Goal: Information Seeking & Learning: Learn about a topic

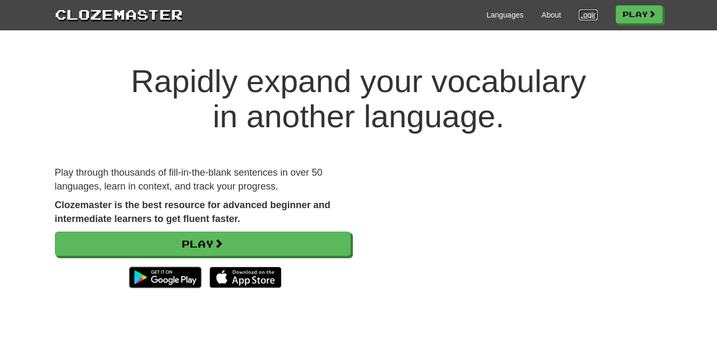
click at [537, 14] on link "Login" at bounding box center [588, 15] width 18 height 11
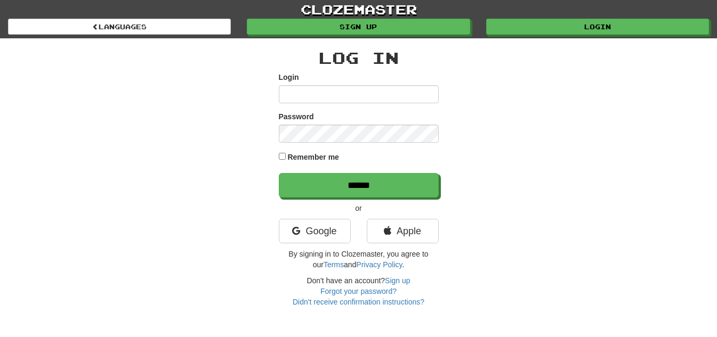
click at [360, 86] on input "Login" at bounding box center [359, 94] width 160 height 18
type input "**********"
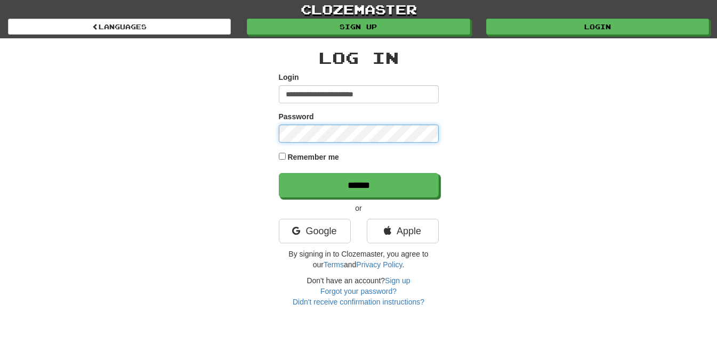
click at [279, 173] on input "******" at bounding box center [359, 185] width 160 height 25
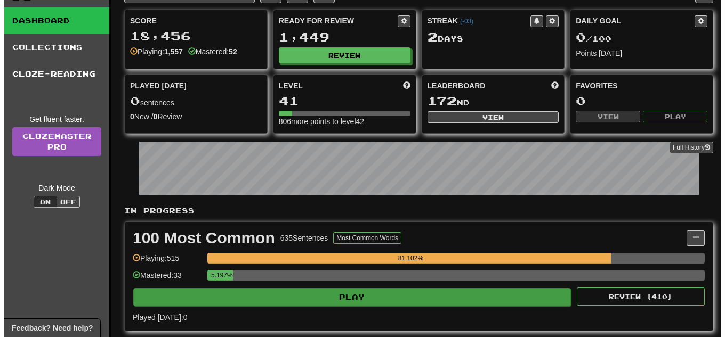
scroll to position [107, 0]
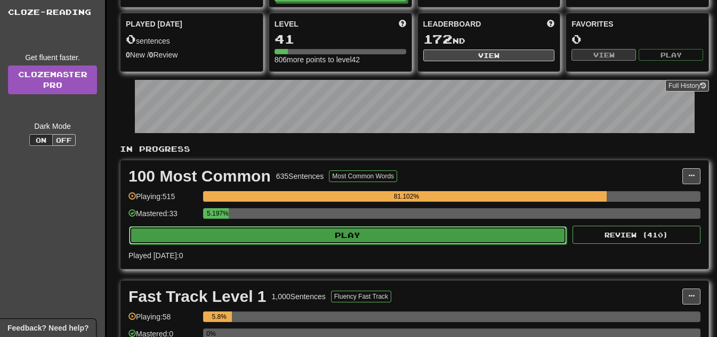
click at [500, 238] on button "Play" at bounding box center [347, 235] width 437 height 18
select select "**"
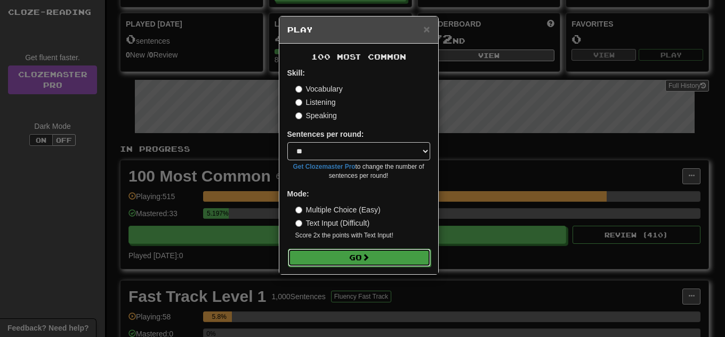
click at [384, 254] on button "Go" at bounding box center [359, 258] width 143 height 18
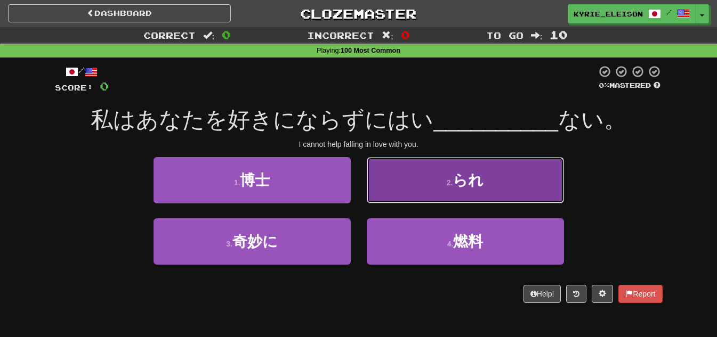
click at [489, 192] on button "2 . られ" at bounding box center [465, 180] width 197 height 46
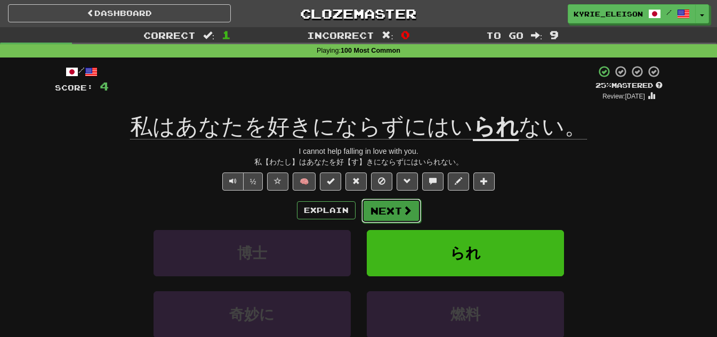
click at [406, 210] on span at bounding box center [407, 211] width 10 height 10
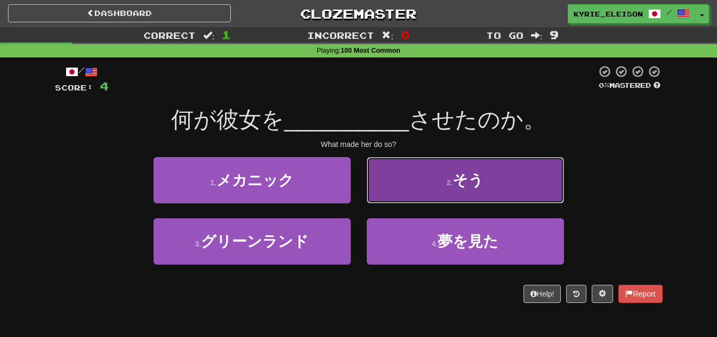
click at [428, 186] on button "2 . そう" at bounding box center [465, 180] width 197 height 46
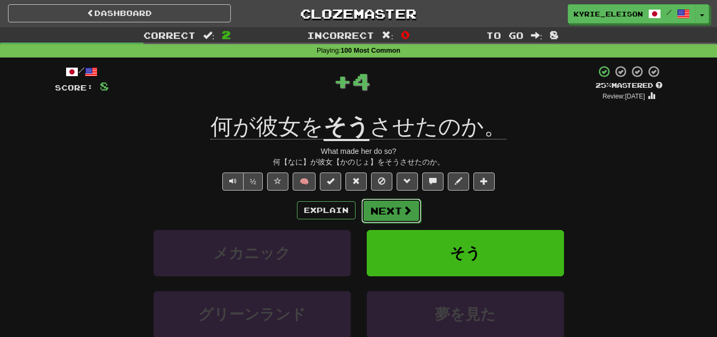
click at [398, 208] on button "Next" at bounding box center [391, 211] width 60 height 25
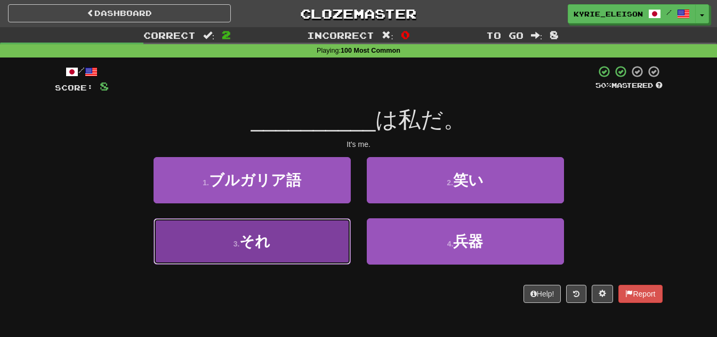
click at [302, 243] on button "3 . それ" at bounding box center [251, 241] width 197 height 46
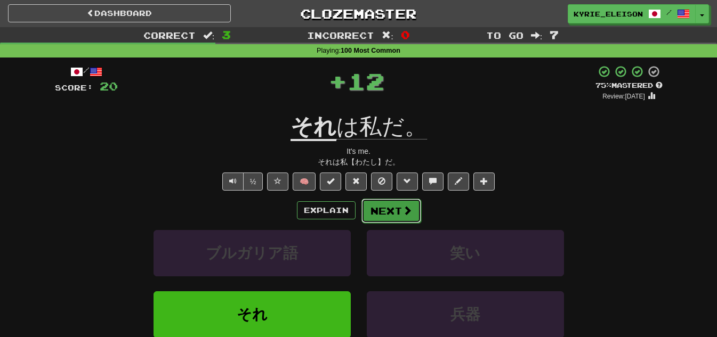
click at [398, 208] on button "Next" at bounding box center [391, 211] width 60 height 25
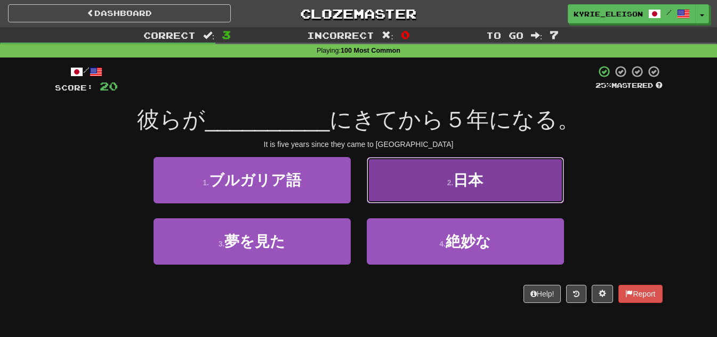
click at [454, 185] on span "日本" at bounding box center [468, 180] width 30 height 17
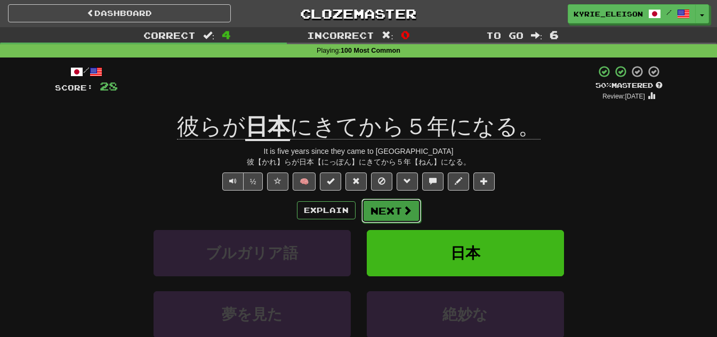
click at [396, 218] on button "Next" at bounding box center [391, 211] width 60 height 25
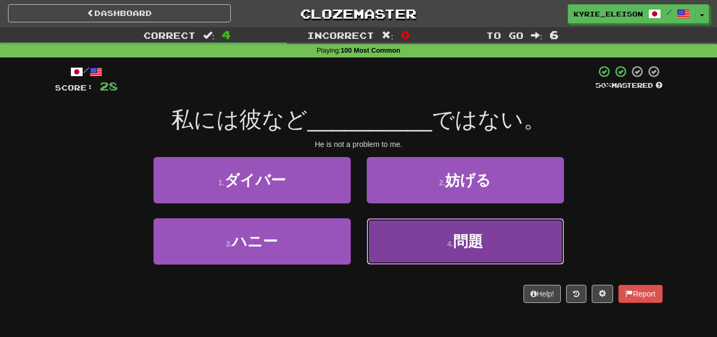
click at [456, 238] on span "問題" at bounding box center [468, 241] width 30 height 17
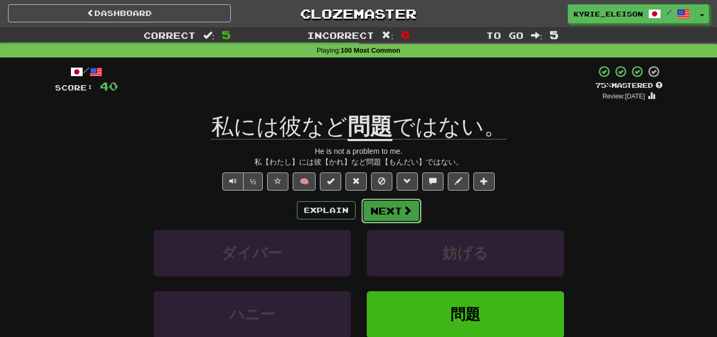
click at [393, 205] on button "Next" at bounding box center [391, 211] width 60 height 25
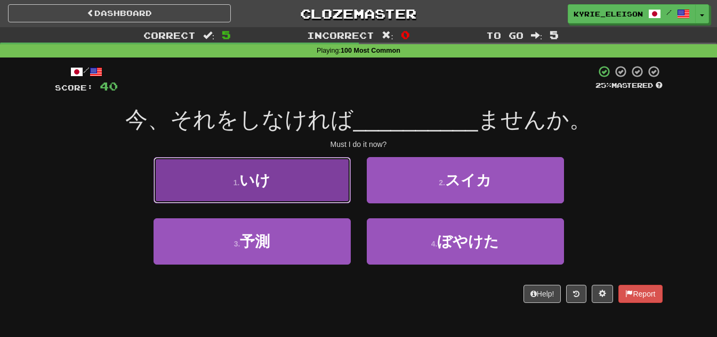
click at [315, 187] on button "1 . いけ" at bounding box center [251, 180] width 197 height 46
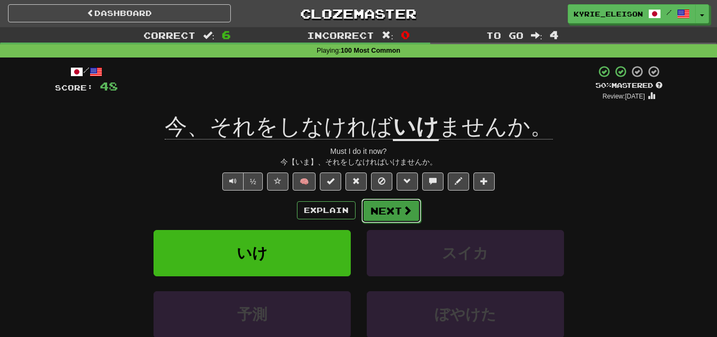
click at [387, 209] on button "Next" at bounding box center [391, 211] width 60 height 25
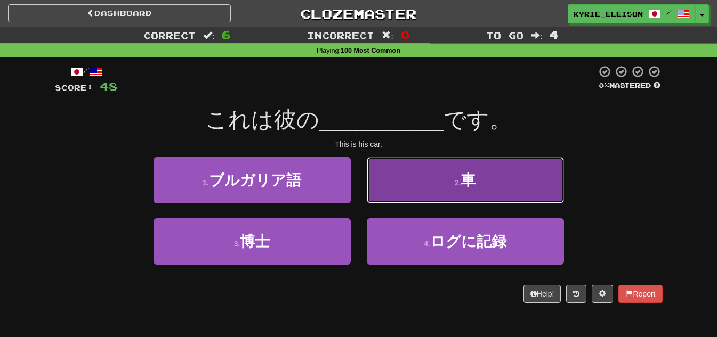
click at [449, 168] on button "2 . 車" at bounding box center [465, 180] width 197 height 46
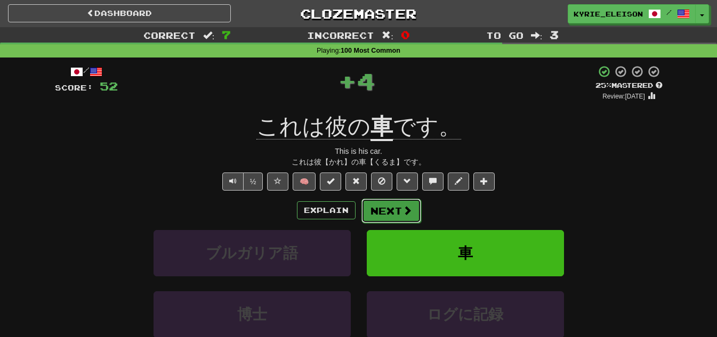
click at [400, 208] on button "Next" at bounding box center [391, 211] width 60 height 25
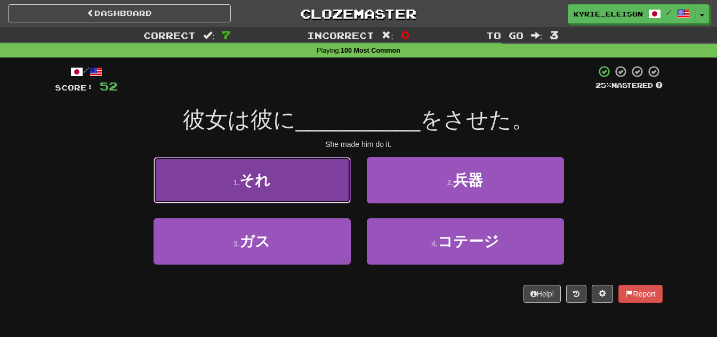
click at [299, 187] on button "1 . それ" at bounding box center [251, 180] width 197 height 46
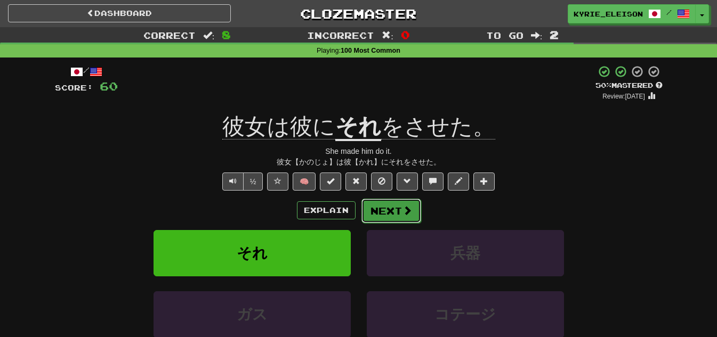
click at [404, 213] on span at bounding box center [407, 211] width 10 height 10
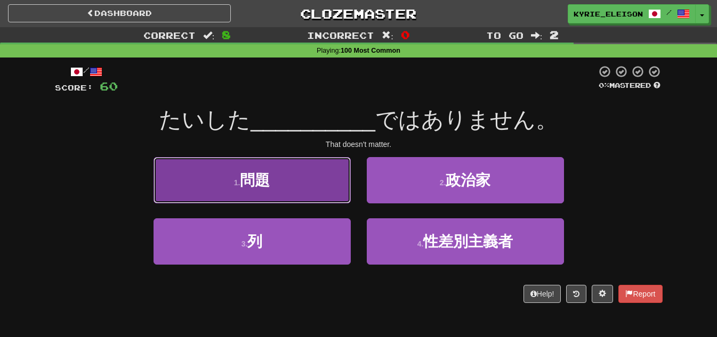
click at [234, 186] on small "1 ." at bounding box center [237, 182] width 6 height 9
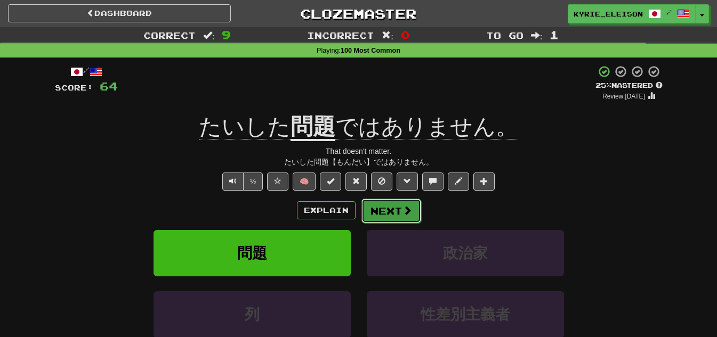
click at [409, 208] on span at bounding box center [407, 211] width 10 height 10
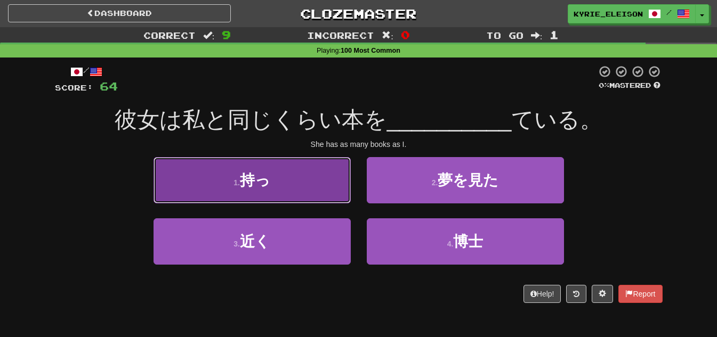
click at [305, 184] on button "1 . 持っ" at bounding box center [251, 180] width 197 height 46
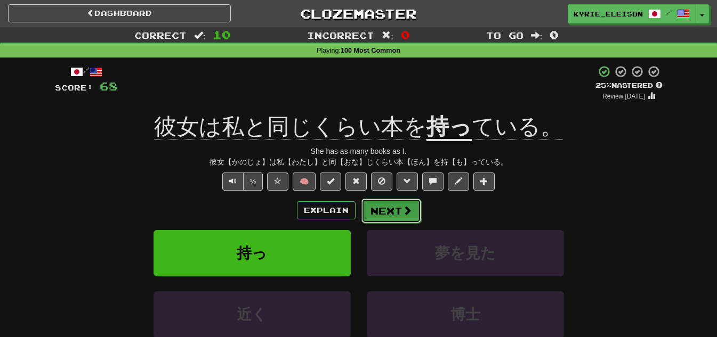
click at [402, 211] on span at bounding box center [407, 211] width 10 height 10
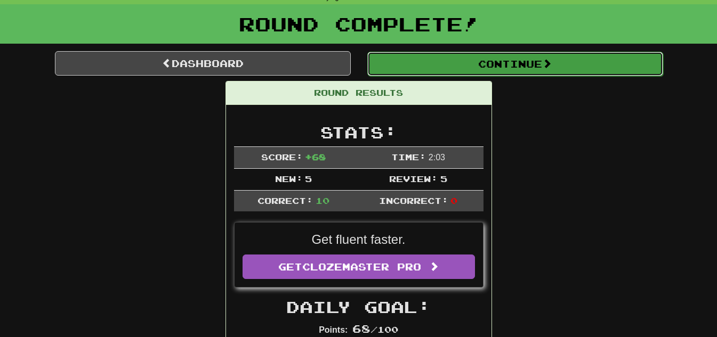
click at [528, 71] on button "Continue" at bounding box center [515, 64] width 296 height 25
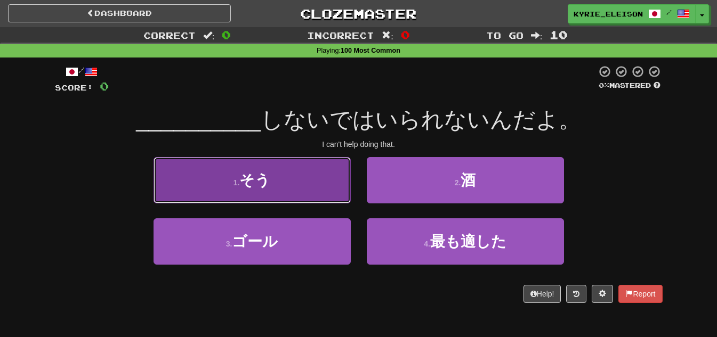
click at [318, 187] on button "1 . そう" at bounding box center [251, 180] width 197 height 46
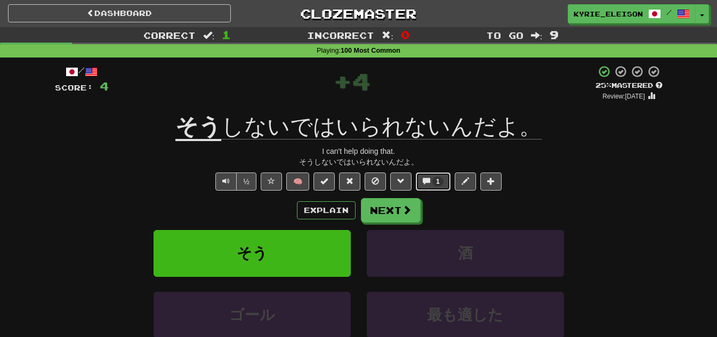
click at [438, 184] on span "1" at bounding box center [438, 181] width 4 height 7
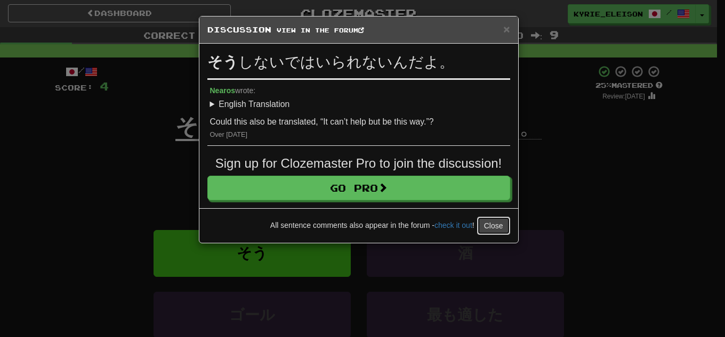
click at [502, 225] on button "Close" at bounding box center [493, 226] width 33 height 18
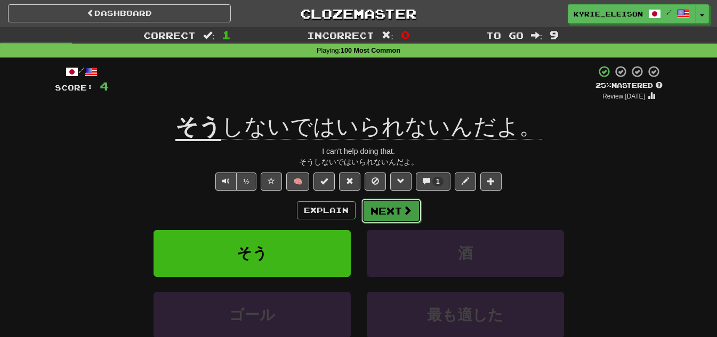
click at [400, 215] on button "Next" at bounding box center [391, 211] width 60 height 25
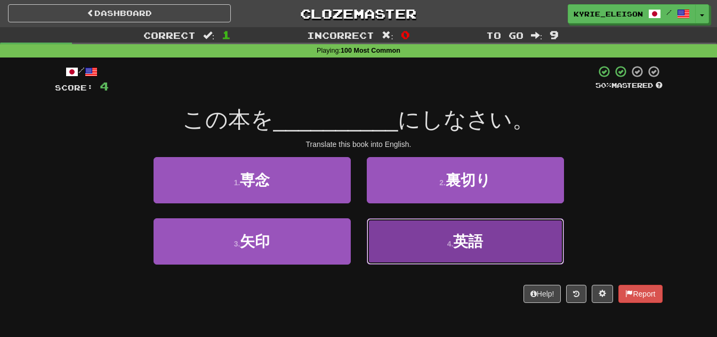
click at [512, 251] on button "4 . 英語" at bounding box center [465, 241] width 197 height 46
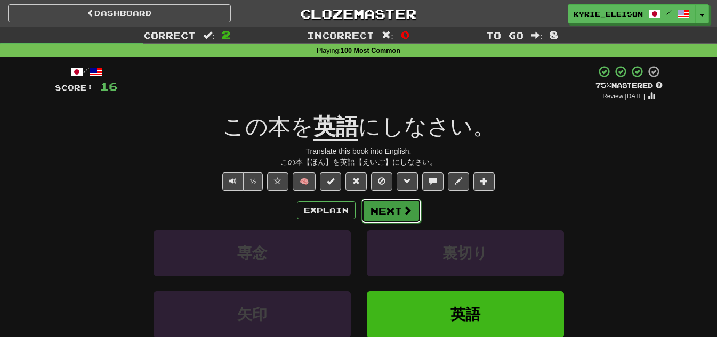
click at [403, 212] on span at bounding box center [407, 211] width 10 height 10
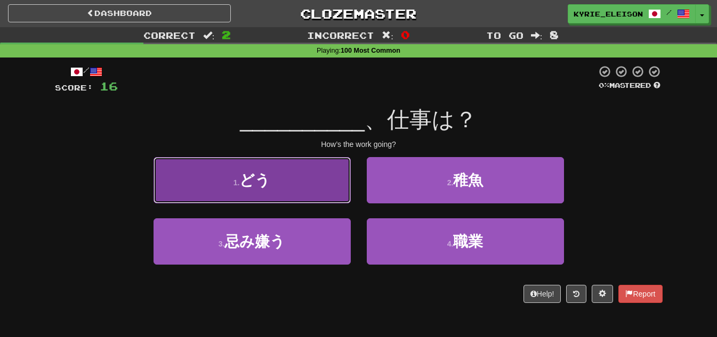
click at [300, 190] on button "1 . どう" at bounding box center [251, 180] width 197 height 46
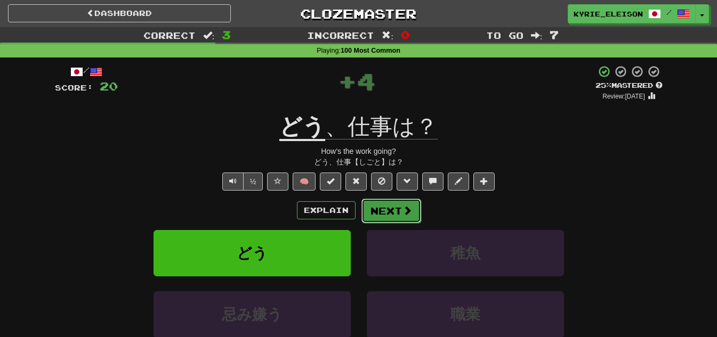
click at [408, 212] on span at bounding box center [407, 211] width 10 height 10
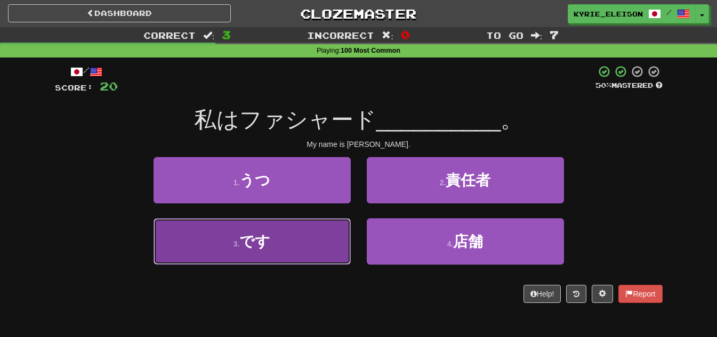
click at [319, 235] on button "3 . です" at bounding box center [251, 241] width 197 height 46
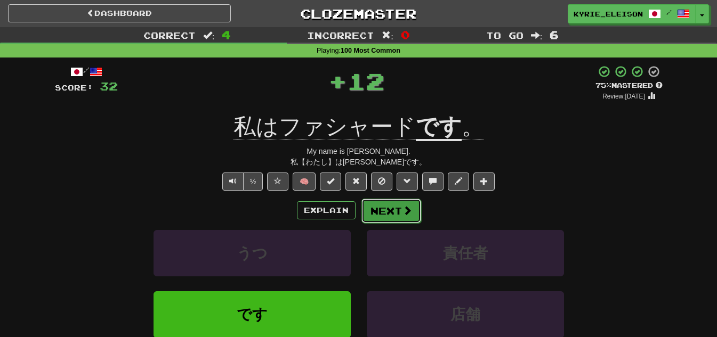
click at [398, 209] on button "Next" at bounding box center [391, 211] width 60 height 25
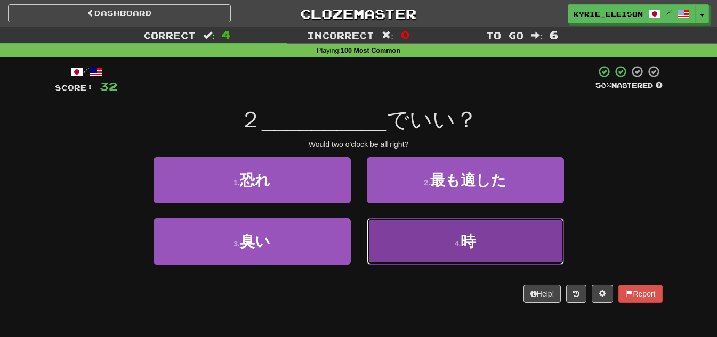
click at [507, 245] on button "4 . 時" at bounding box center [465, 241] width 197 height 46
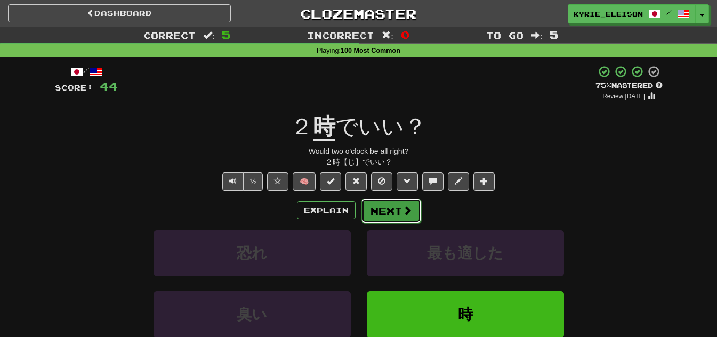
click at [408, 202] on button "Next" at bounding box center [391, 211] width 60 height 25
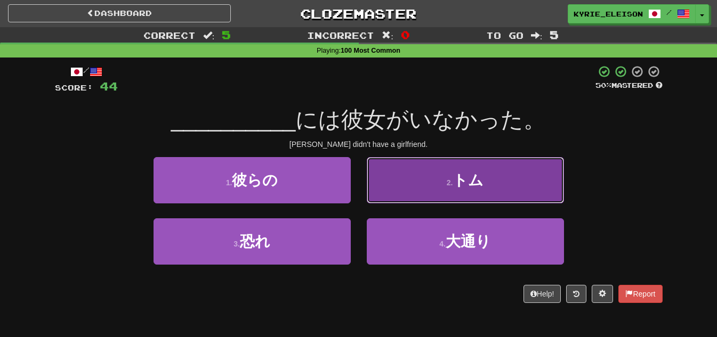
click at [448, 188] on button "2 . トム" at bounding box center [465, 180] width 197 height 46
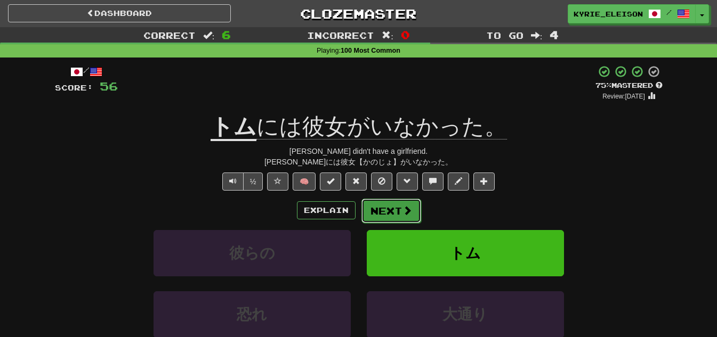
click at [395, 213] on button "Next" at bounding box center [391, 211] width 60 height 25
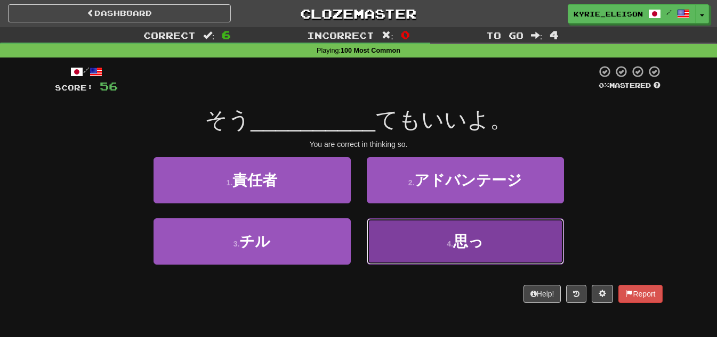
click at [416, 244] on button "4 . 思っ" at bounding box center [465, 241] width 197 height 46
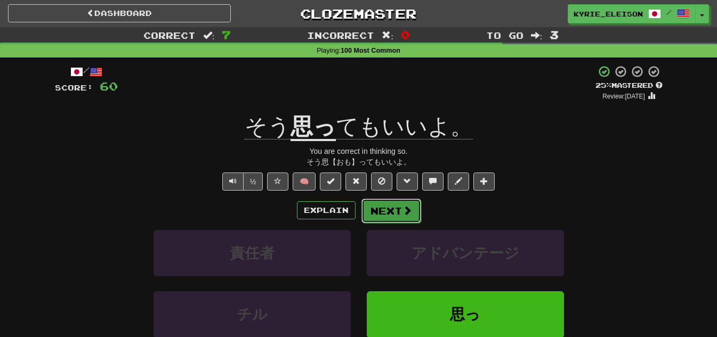
click at [394, 216] on button "Next" at bounding box center [391, 211] width 60 height 25
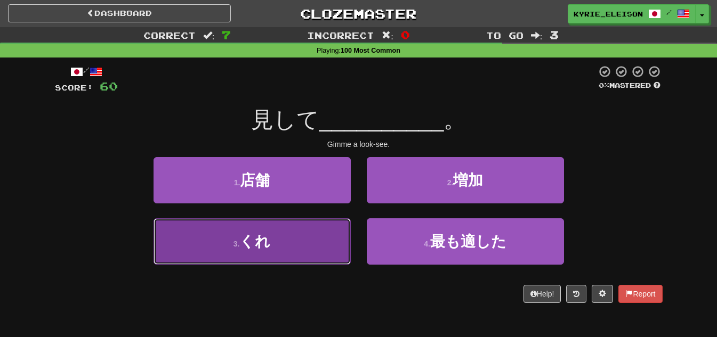
click at [320, 252] on button "3 . くれ" at bounding box center [251, 241] width 197 height 46
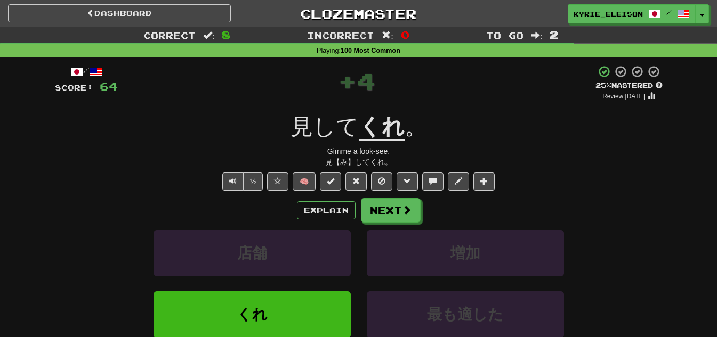
click at [369, 152] on div "Gimme a look-see." at bounding box center [358, 151] width 607 height 11
drag, startPoint x: 369, startPoint y: 152, endPoint x: 379, endPoint y: 151, distance: 9.7
click at [379, 151] on div "Gimme a look-see." at bounding box center [358, 151] width 607 height 11
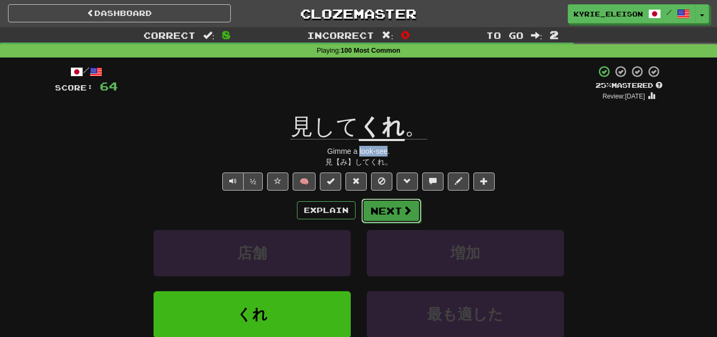
click at [414, 213] on button "Next" at bounding box center [391, 211] width 60 height 25
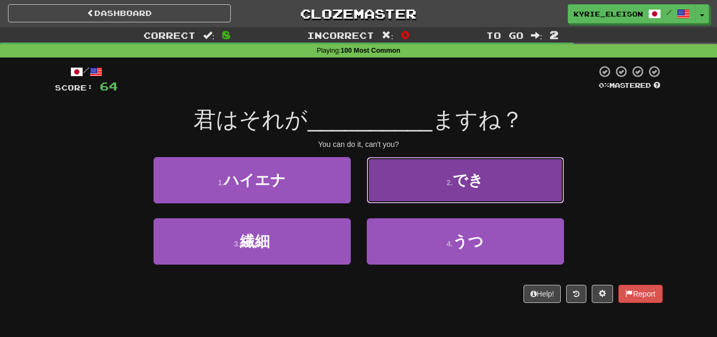
click at [507, 192] on button "2 . でき" at bounding box center [465, 180] width 197 height 46
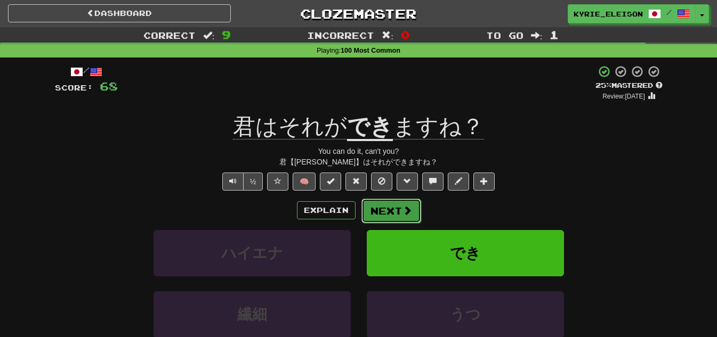
click at [401, 215] on button "Next" at bounding box center [391, 211] width 60 height 25
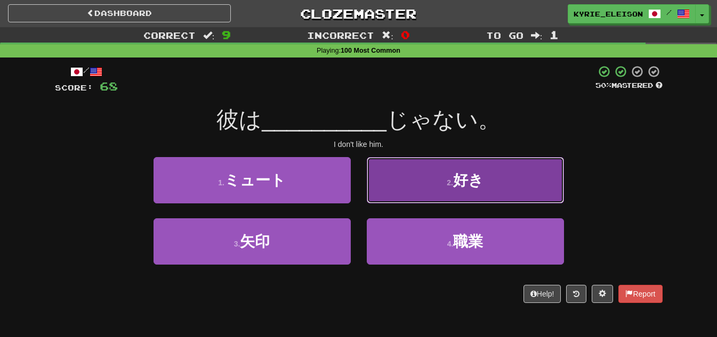
click at [452, 193] on button "2 . 好き" at bounding box center [465, 180] width 197 height 46
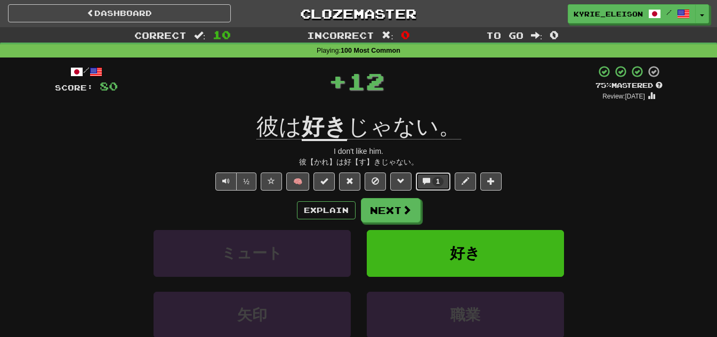
click at [428, 185] on button "1" at bounding box center [433, 182] width 35 height 18
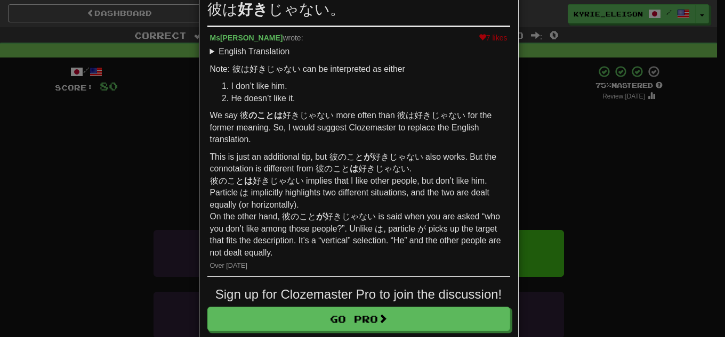
scroll to position [53, 0]
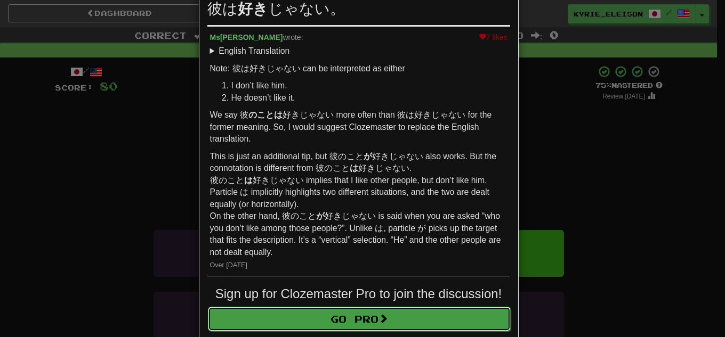
click at [360, 319] on link "Go Pro" at bounding box center [359, 319] width 303 height 25
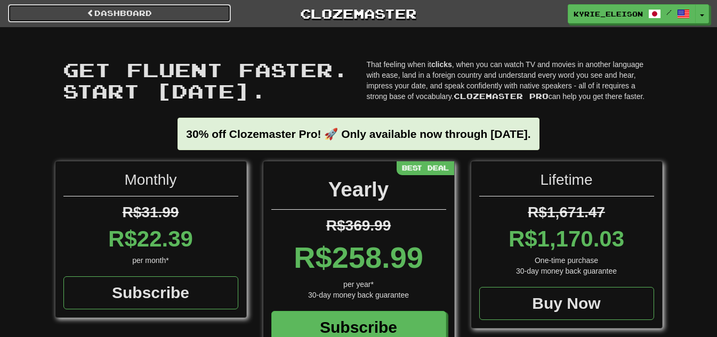
click at [133, 4] on link "Dashboard" at bounding box center [119, 13] width 223 height 18
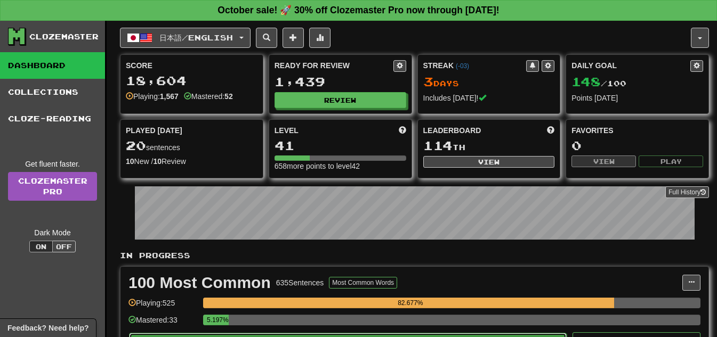
click at [379, 334] on button "Play" at bounding box center [347, 342] width 437 height 18
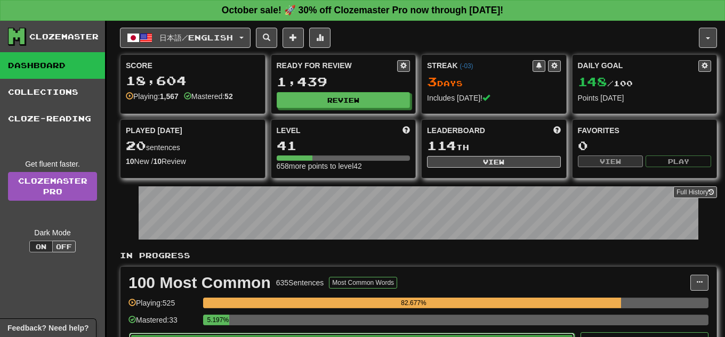
select select "**"
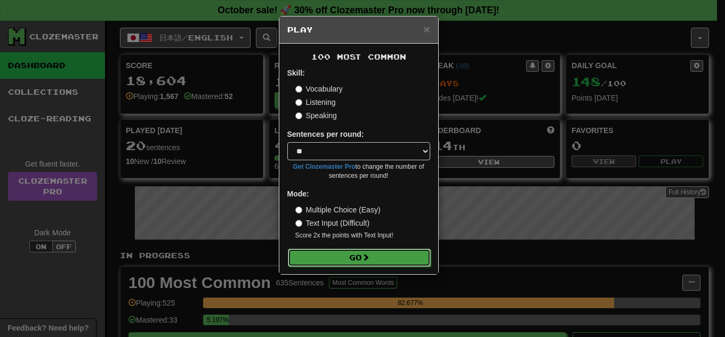
click at [373, 256] on button "Go" at bounding box center [359, 258] width 143 height 18
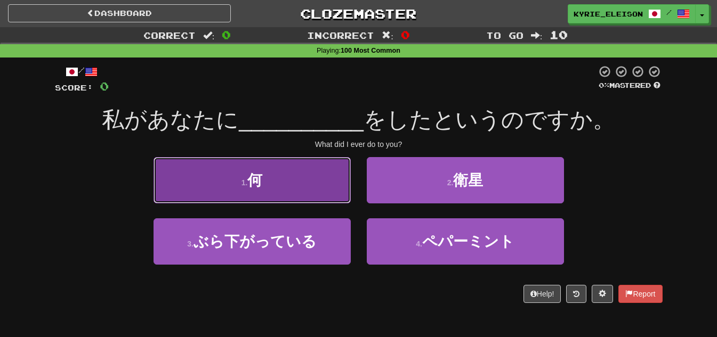
click at [294, 184] on button "1 . 何" at bounding box center [251, 180] width 197 height 46
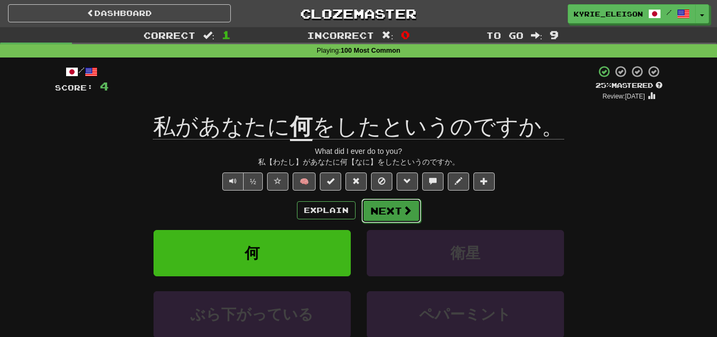
click at [399, 212] on button "Next" at bounding box center [391, 211] width 60 height 25
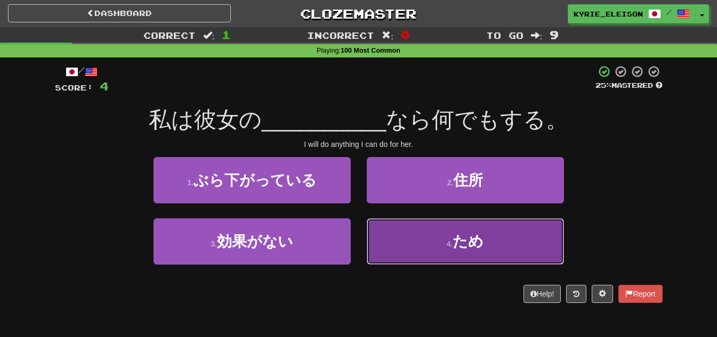
click at [476, 237] on span "ため" at bounding box center [467, 241] width 31 height 17
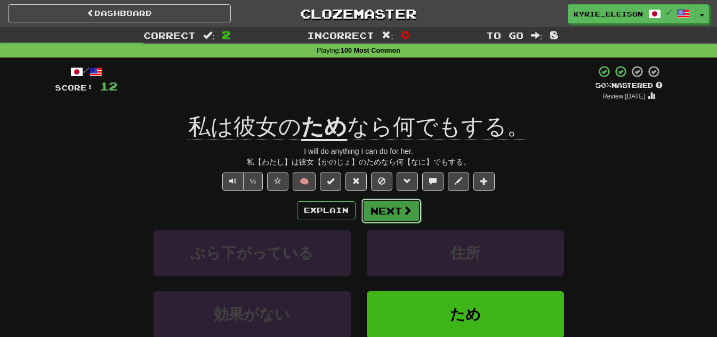
click at [402, 210] on span at bounding box center [407, 211] width 10 height 10
